Goal: Navigation & Orientation: Find specific page/section

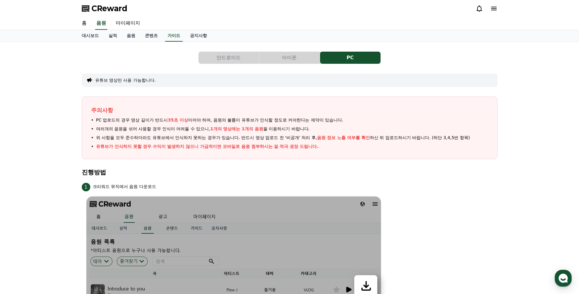
click at [227, 60] on button "안드로이드" at bounding box center [228, 58] width 60 height 12
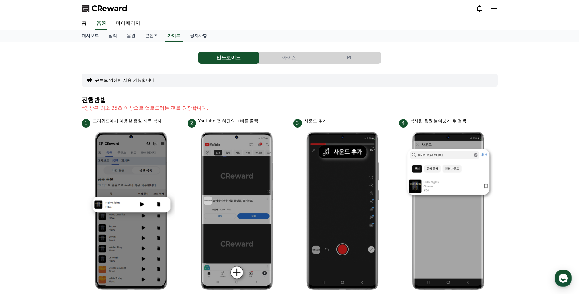
click at [350, 52] on button "PC" at bounding box center [350, 58] width 60 height 12
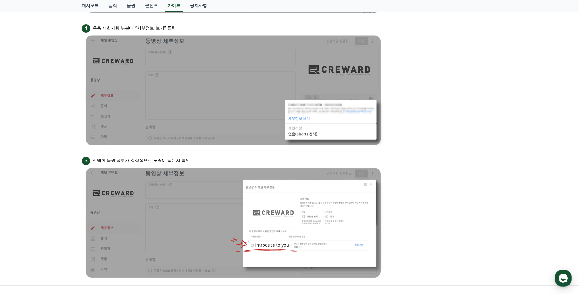
scroll to position [479, 0]
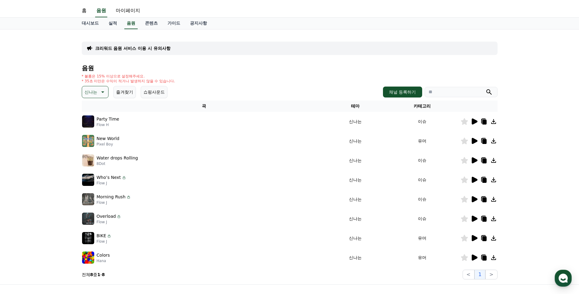
click at [472, 218] on icon at bounding box center [474, 219] width 6 height 6
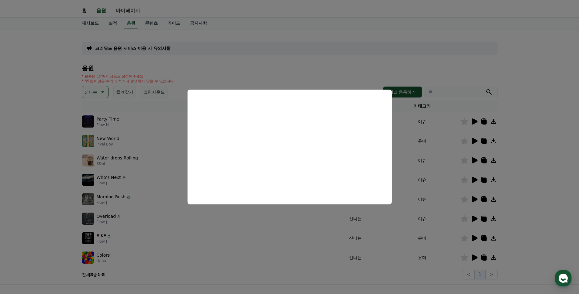
click at [257, 59] on button "close modal" at bounding box center [289, 147] width 579 height 294
